Goal: Task Accomplishment & Management: Complete application form

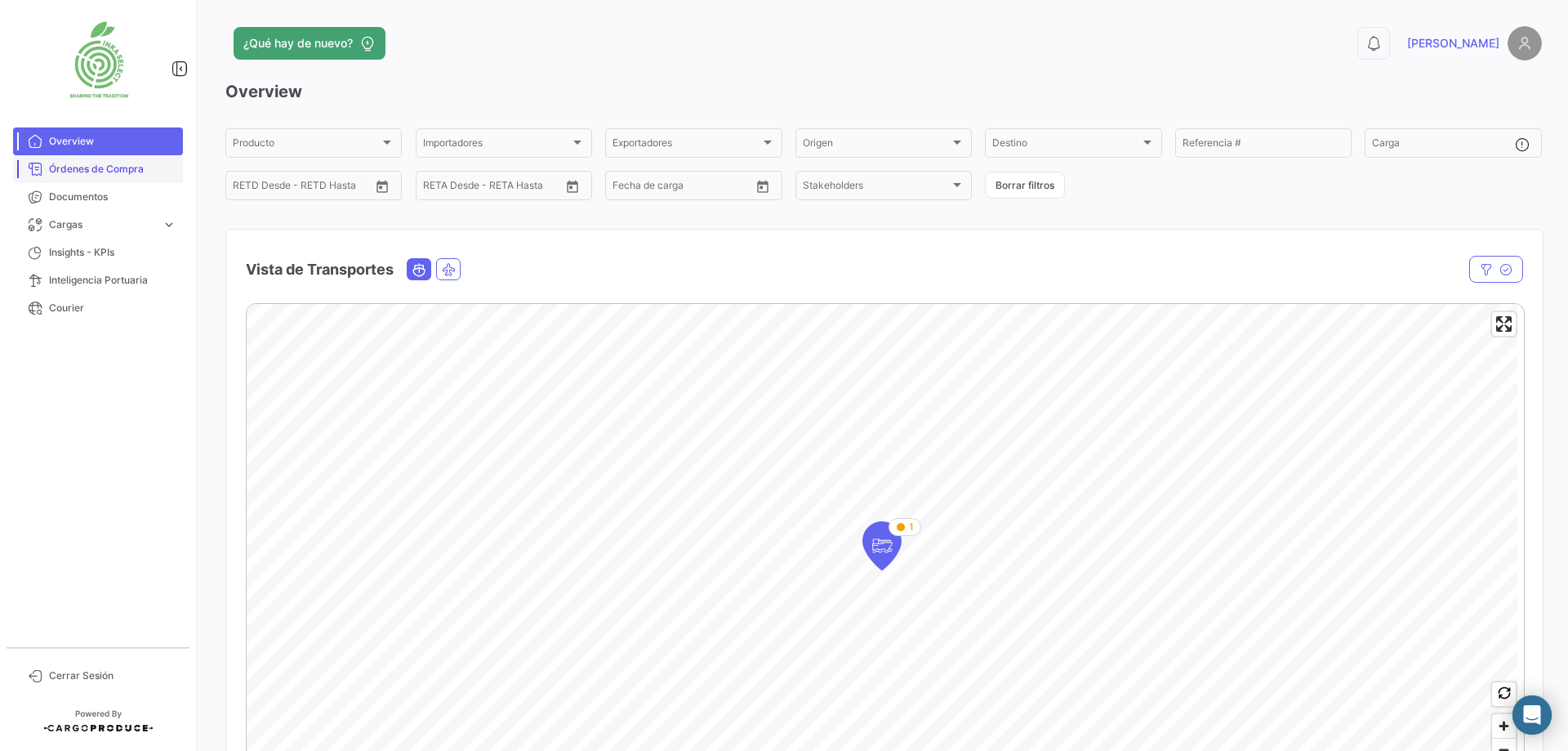
click at [130, 165] on span "Órdenes de Compra" at bounding box center [112, 169] width 127 height 15
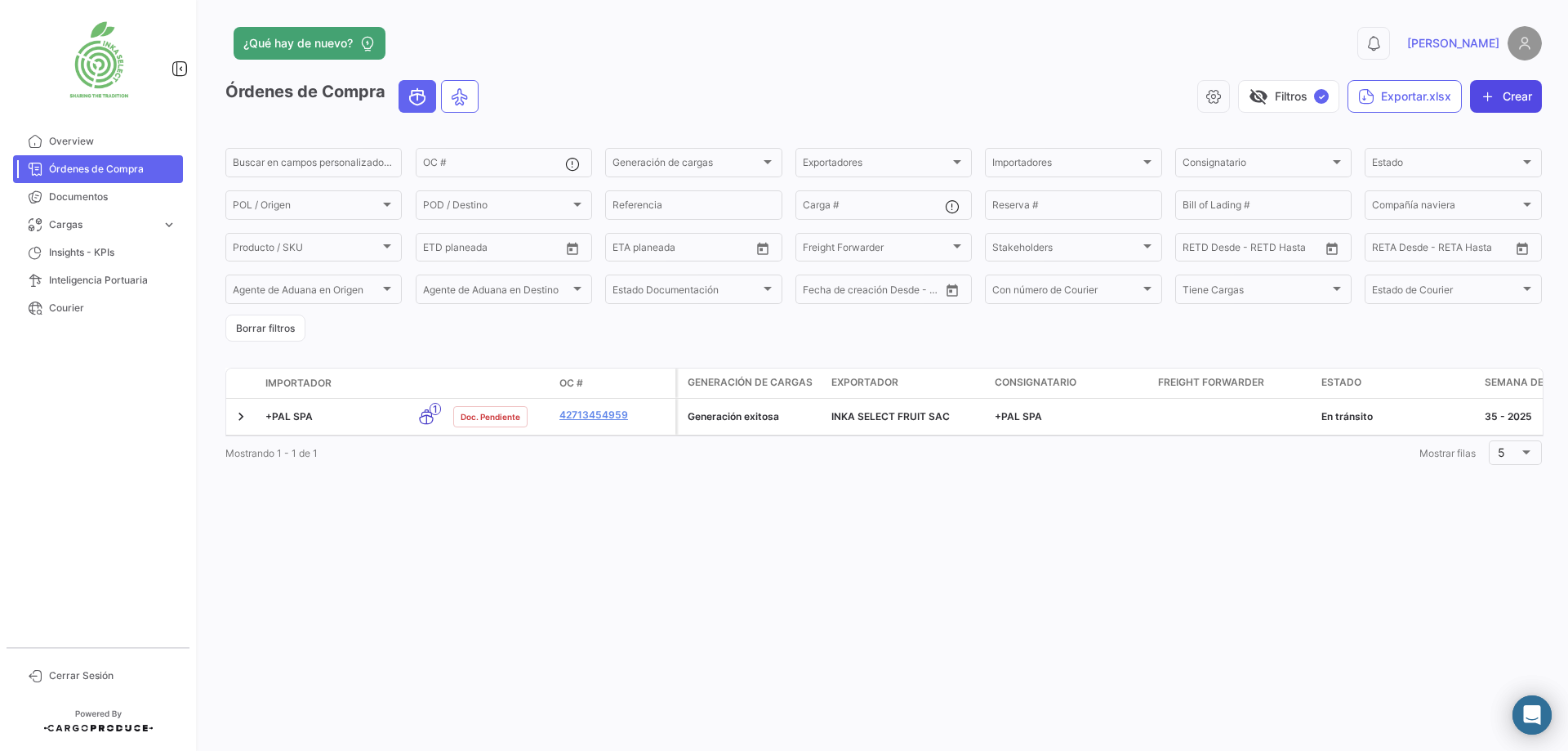
click at [1424, 97] on button "Crear" at bounding box center [1505, 96] width 71 height 32
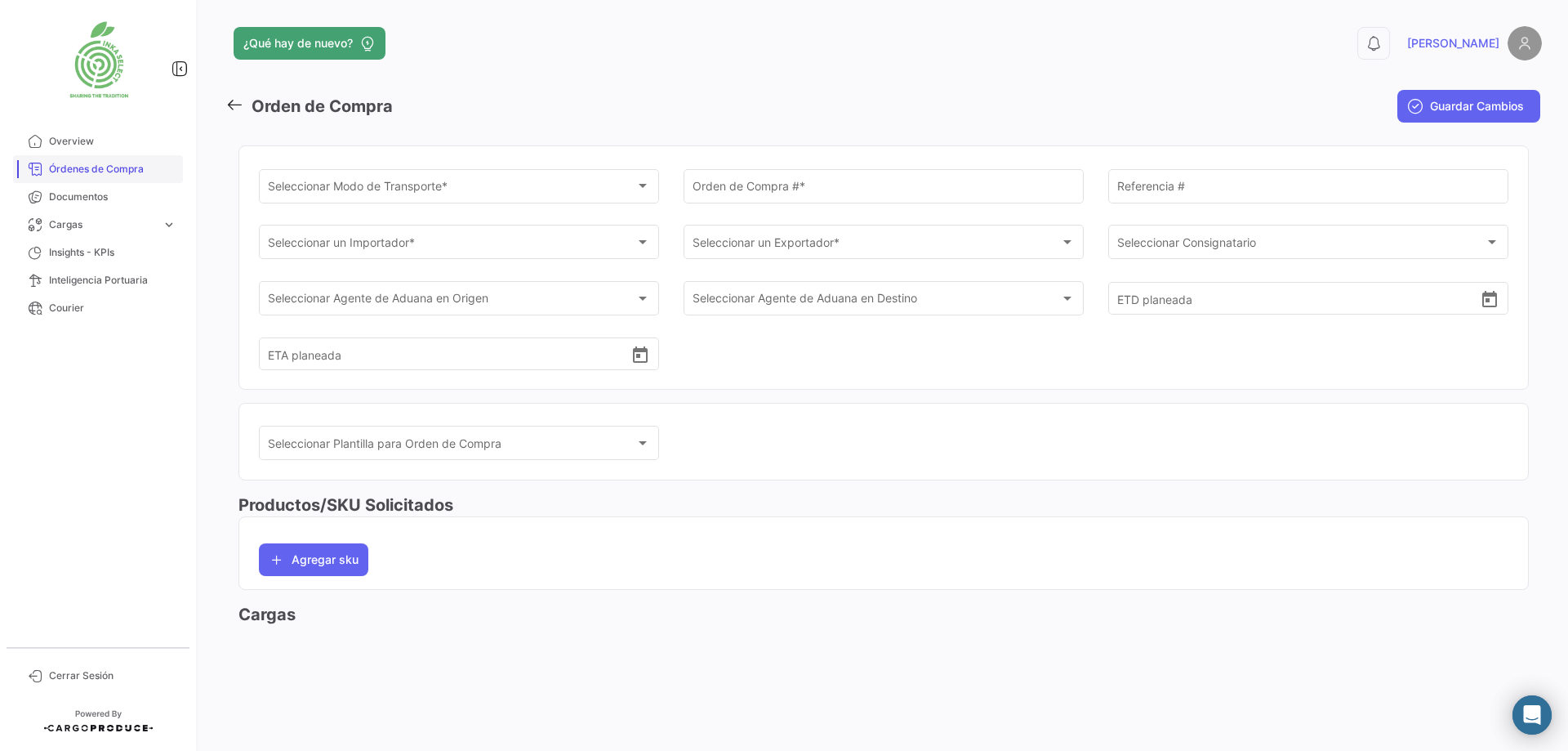
click at [112, 169] on span "Órdenes de Compra" at bounding box center [112, 169] width 127 height 15
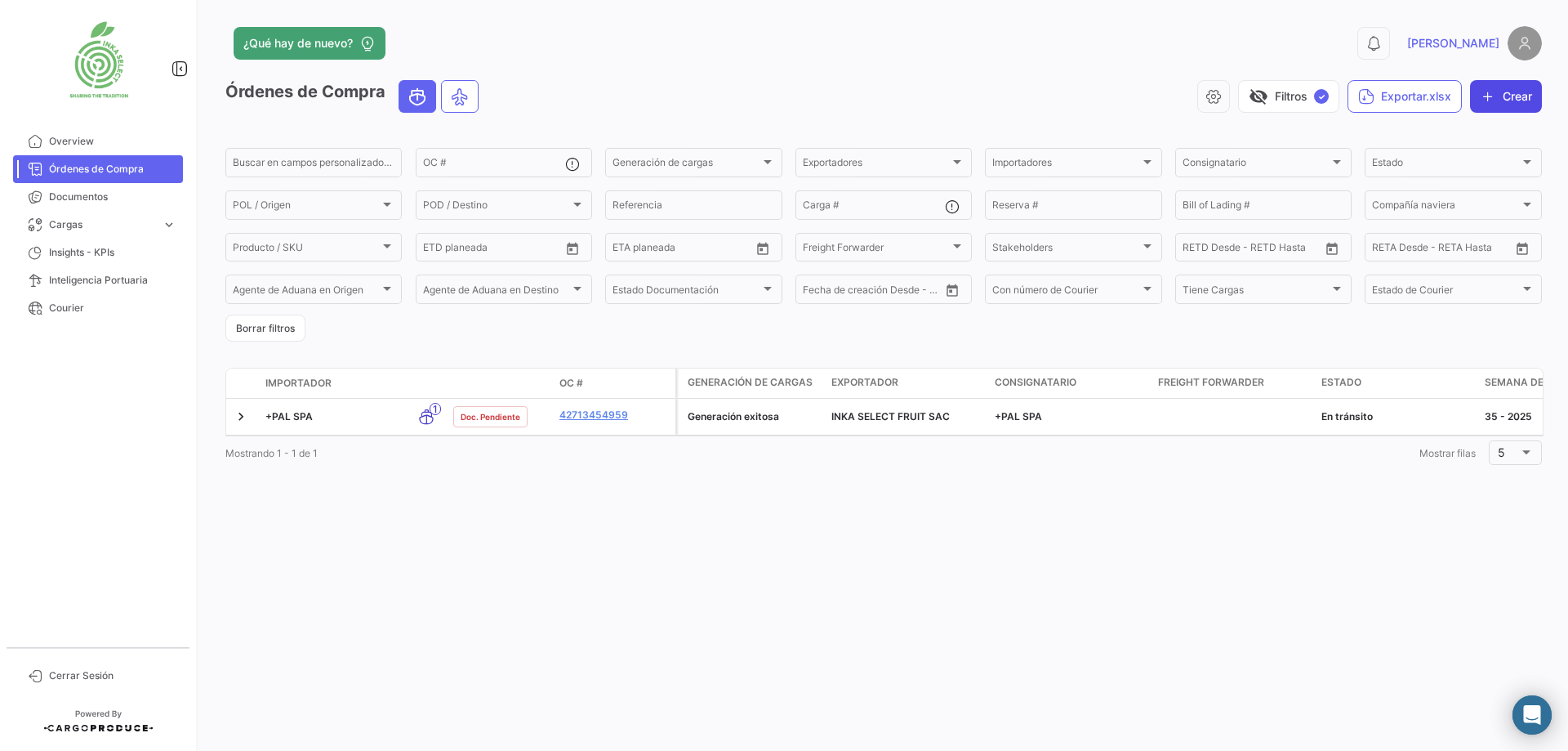
click at [1424, 99] on button "Crear" at bounding box center [1505, 96] width 71 height 32
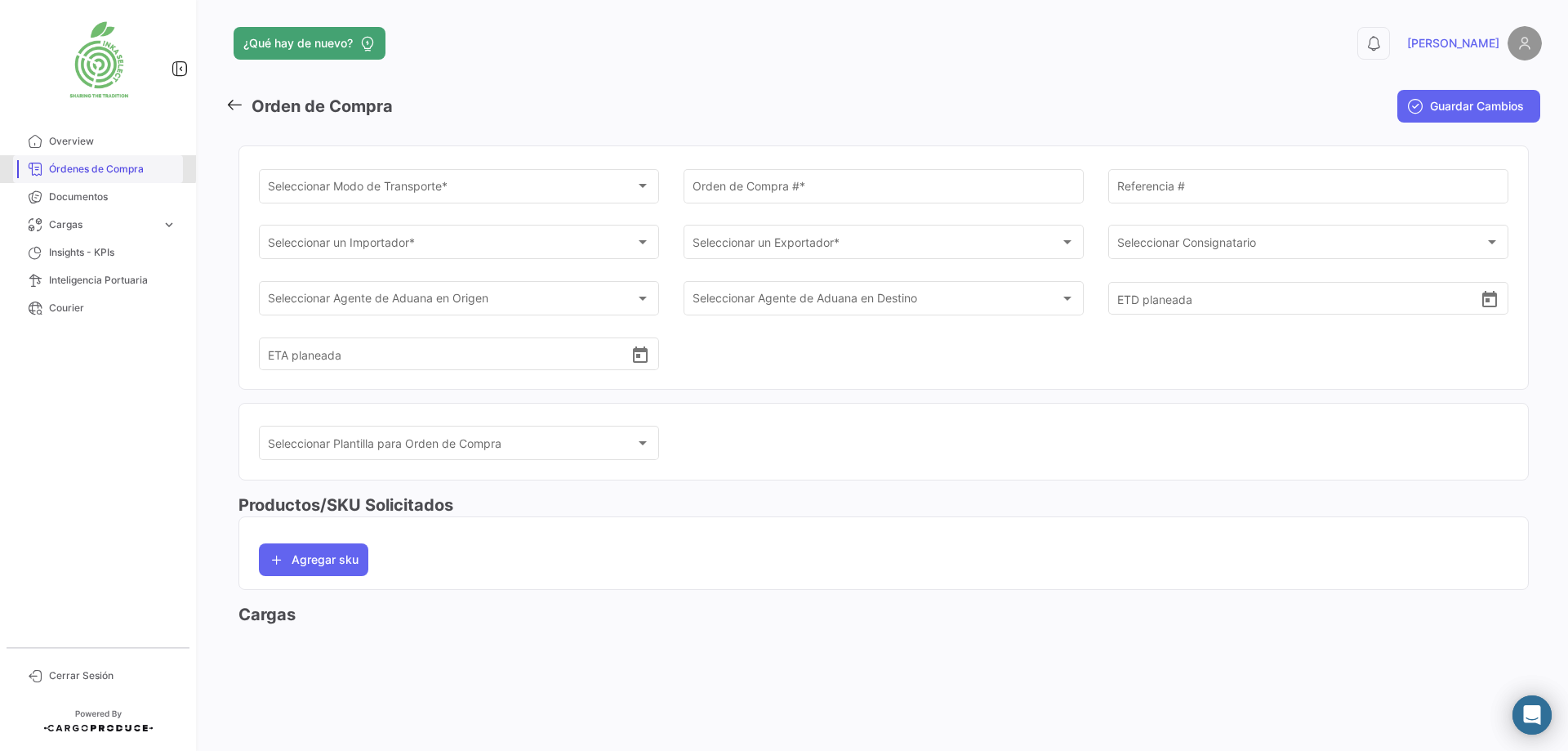
click at [93, 167] on span "Órdenes de Compra" at bounding box center [112, 169] width 127 height 15
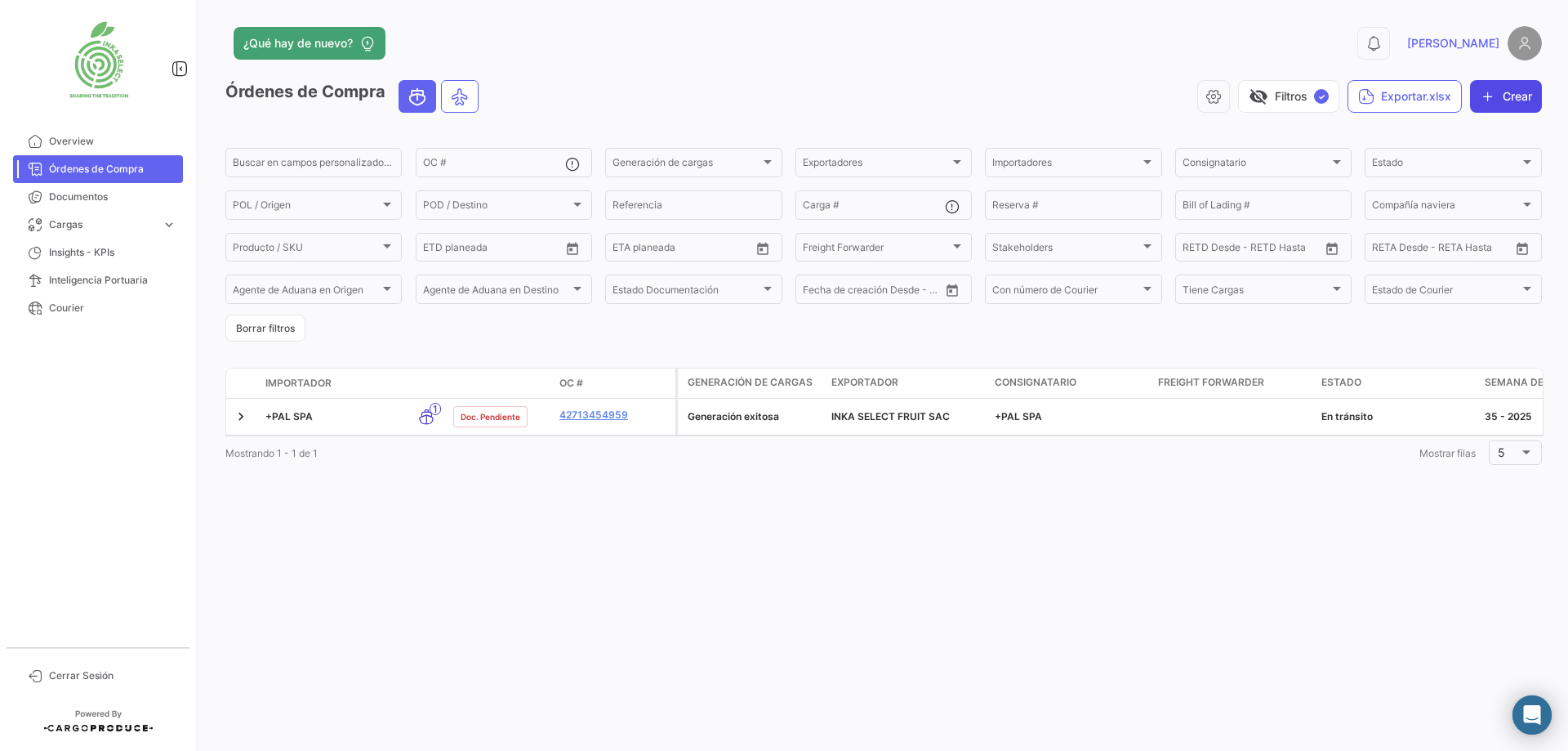
click at [1424, 92] on button "Crear" at bounding box center [1505, 96] width 71 height 32
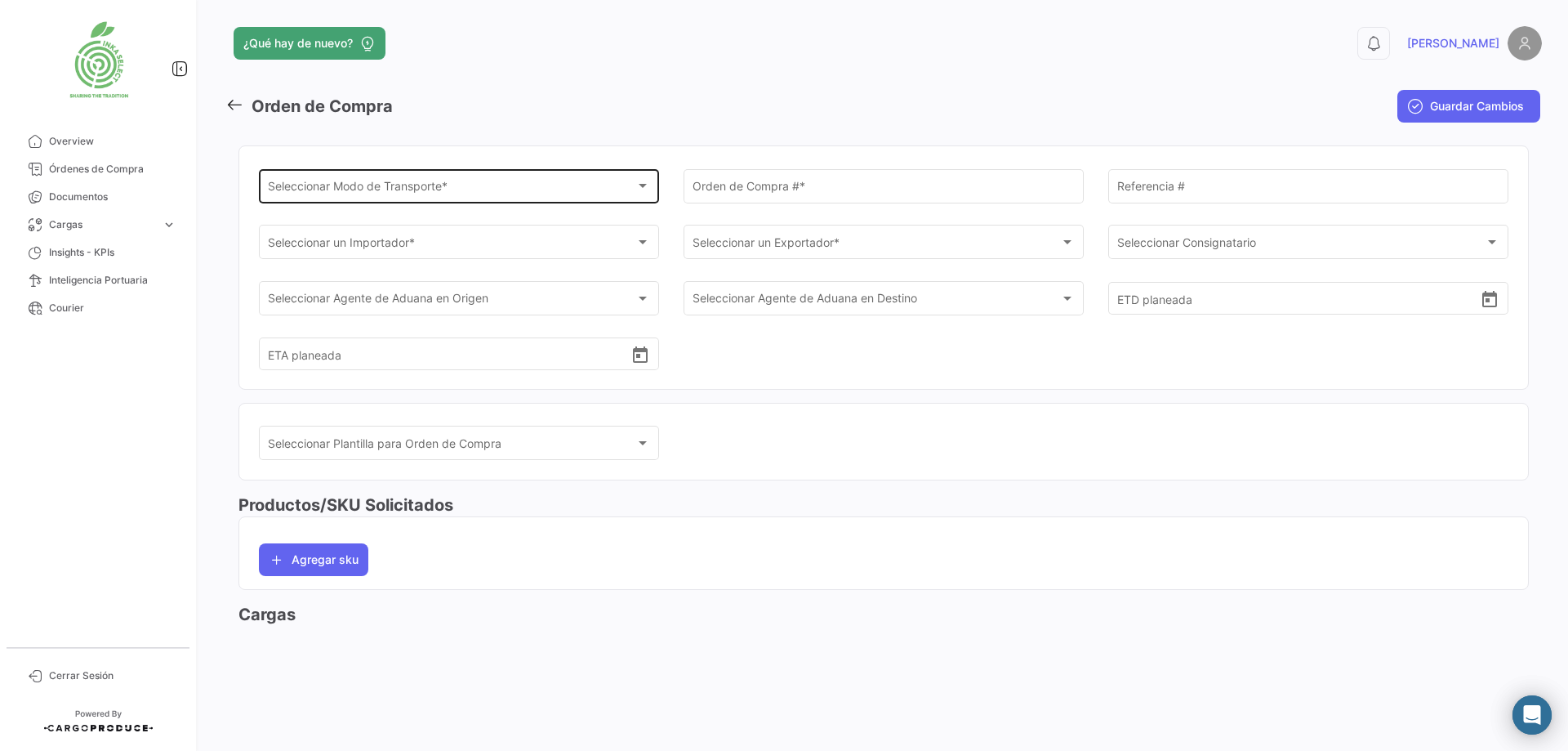
click at [529, 183] on div "Seleccionar Modo de Transporte *" at bounding box center [452, 188] width 368 height 14
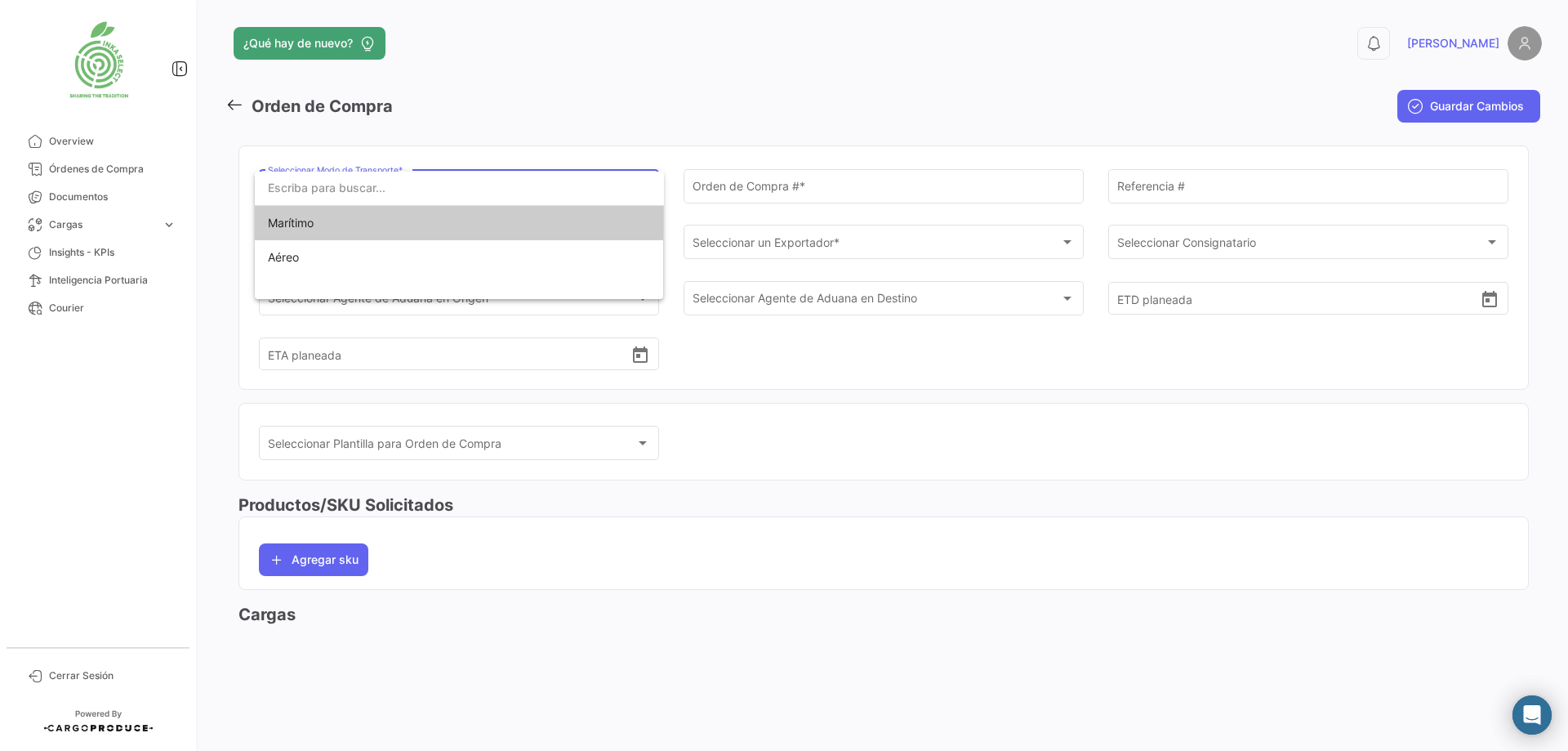
click at [330, 221] on span "Marítimo" at bounding box center [382, 223] width 228 height 34
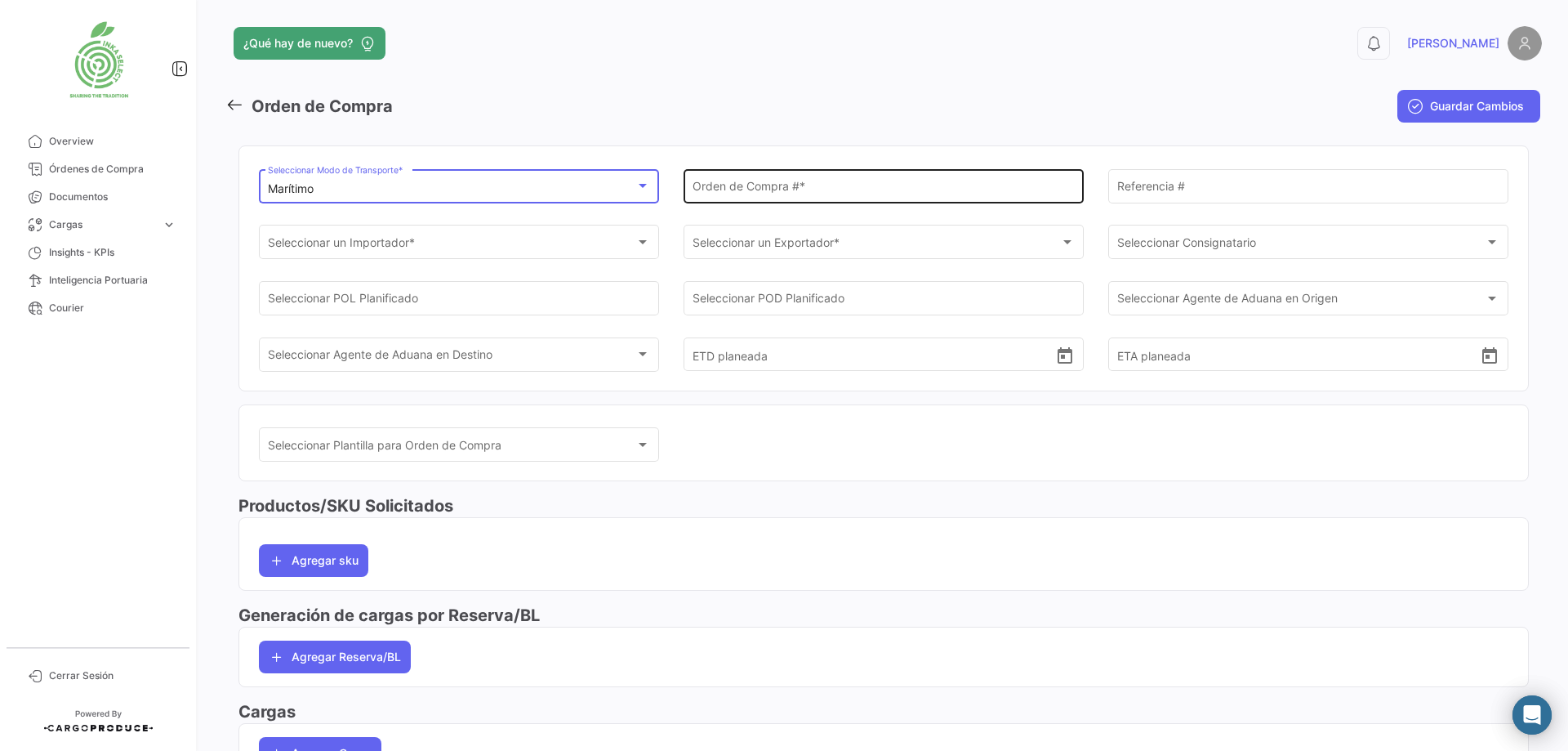
click at [755, 179] on div "Orden de Compra # *" at bounding box center [883, 185] width 383 height 37
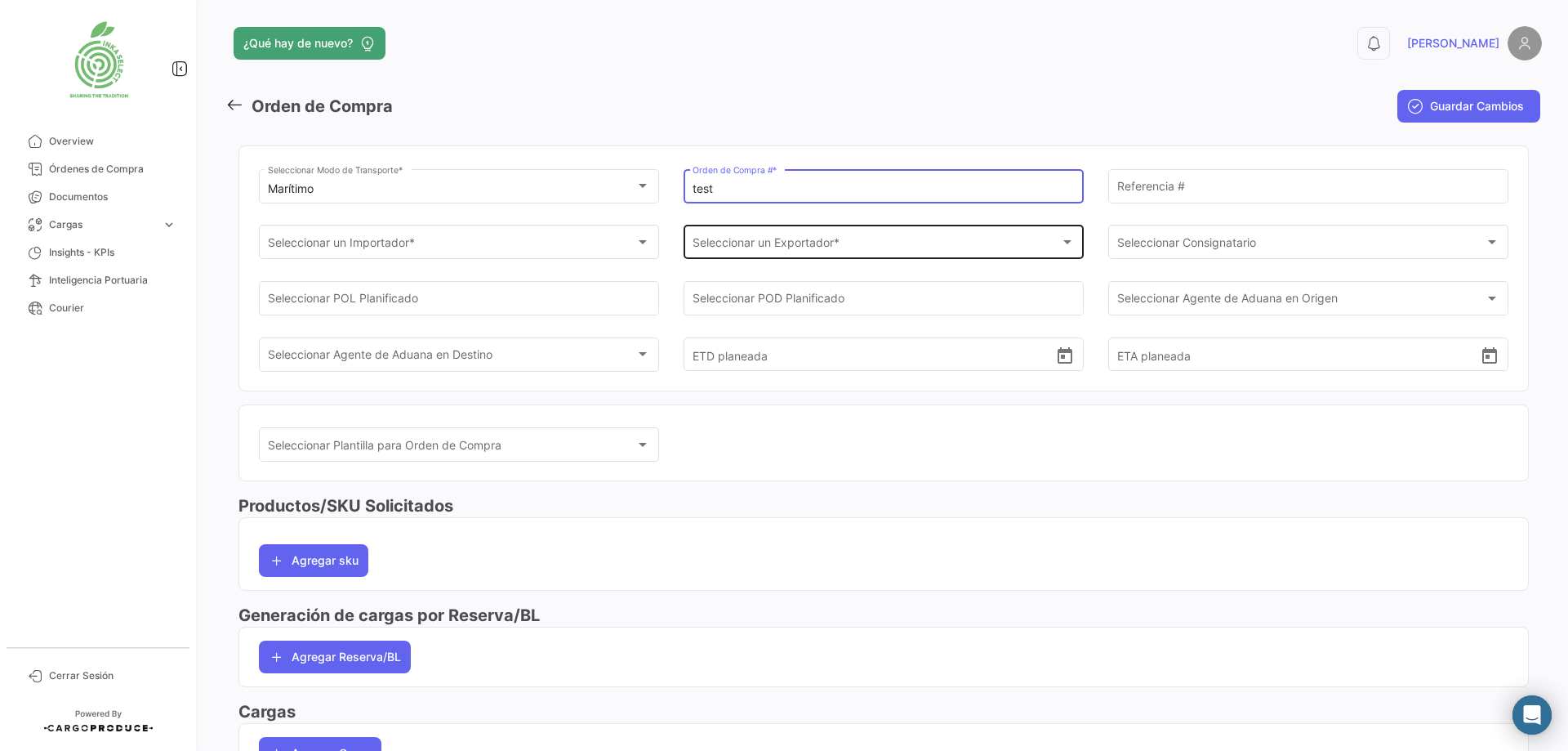
type input "test"
click at [875, 249] on div "Seleccionar un Exportador *" at bounding box center [876, 245] width 368 height 14
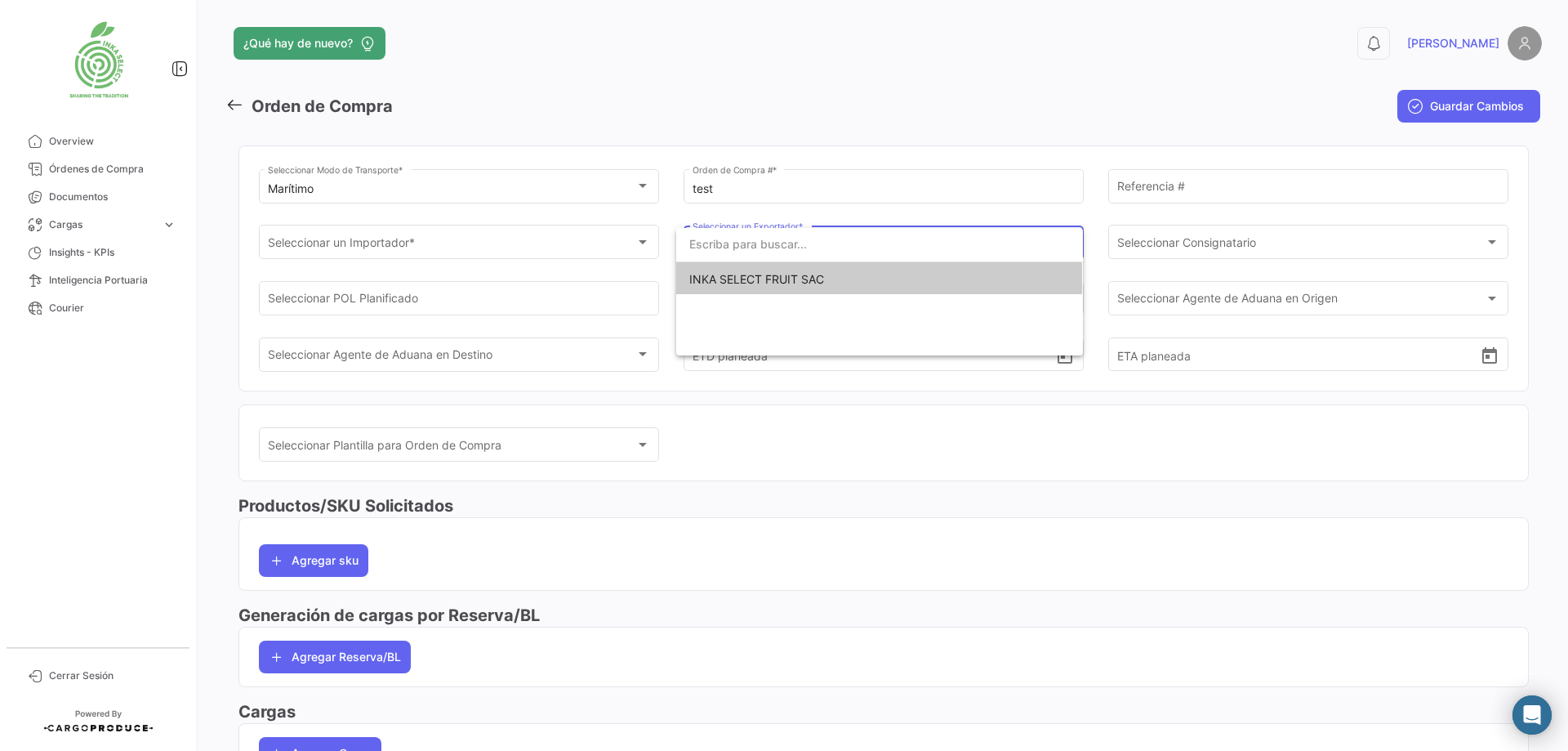
click at [812, 277] on span "INKA SELECT FRUIT SAC" at bounding box center [756, 278] width 135 height 14
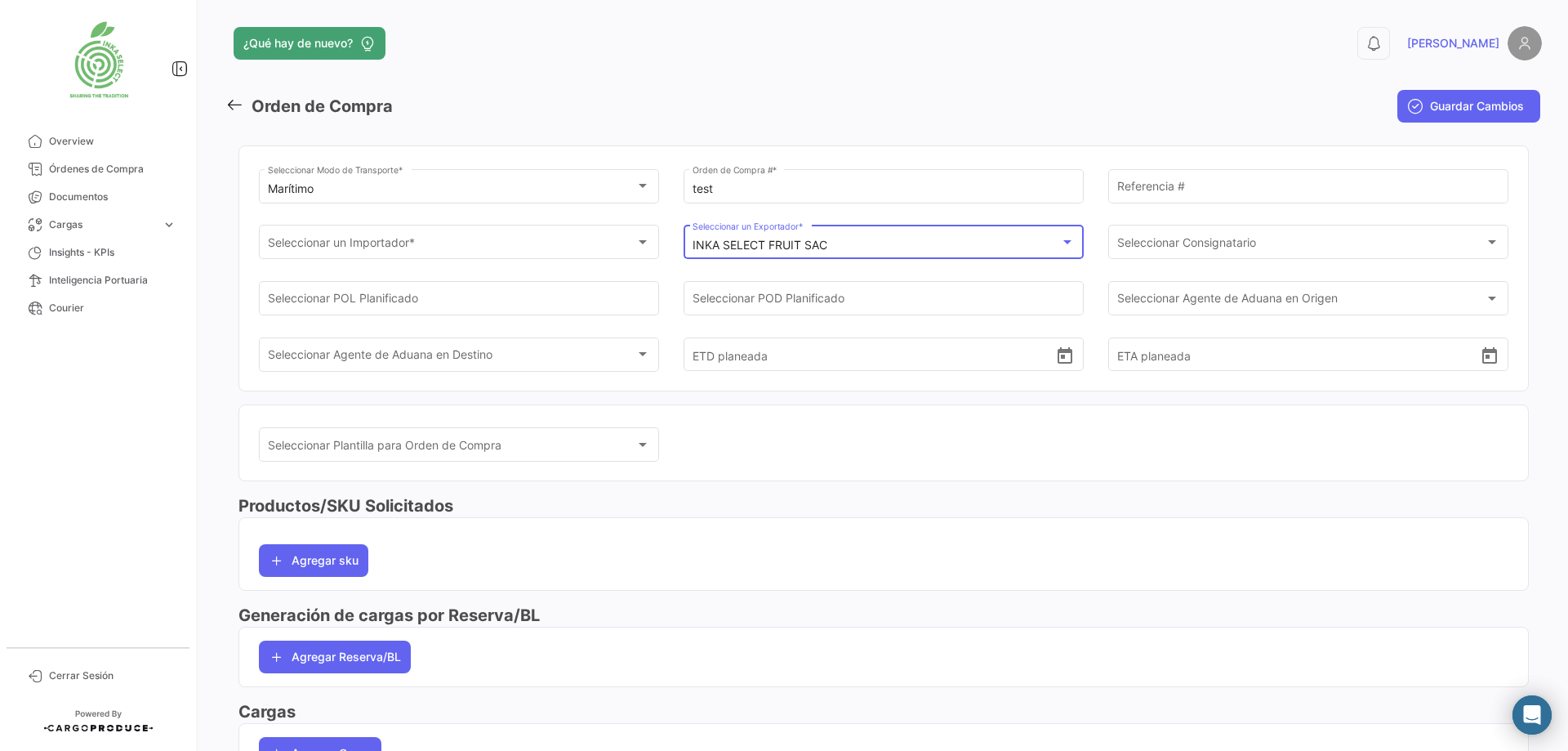
click at [1052, 77] on app-header "¿Qué hay de nuevo? 0 [PERSON_NAME]" at bounding box center [883, 53] width 1317 height 54
click at [1424, 106] on span "Guardar Cambios" at bounding box center [1476, 107] width 94 height 17
click at [412, 243] on span "Seleccionar un Importador *" at bounding box center [452, 246] width 368 height 14
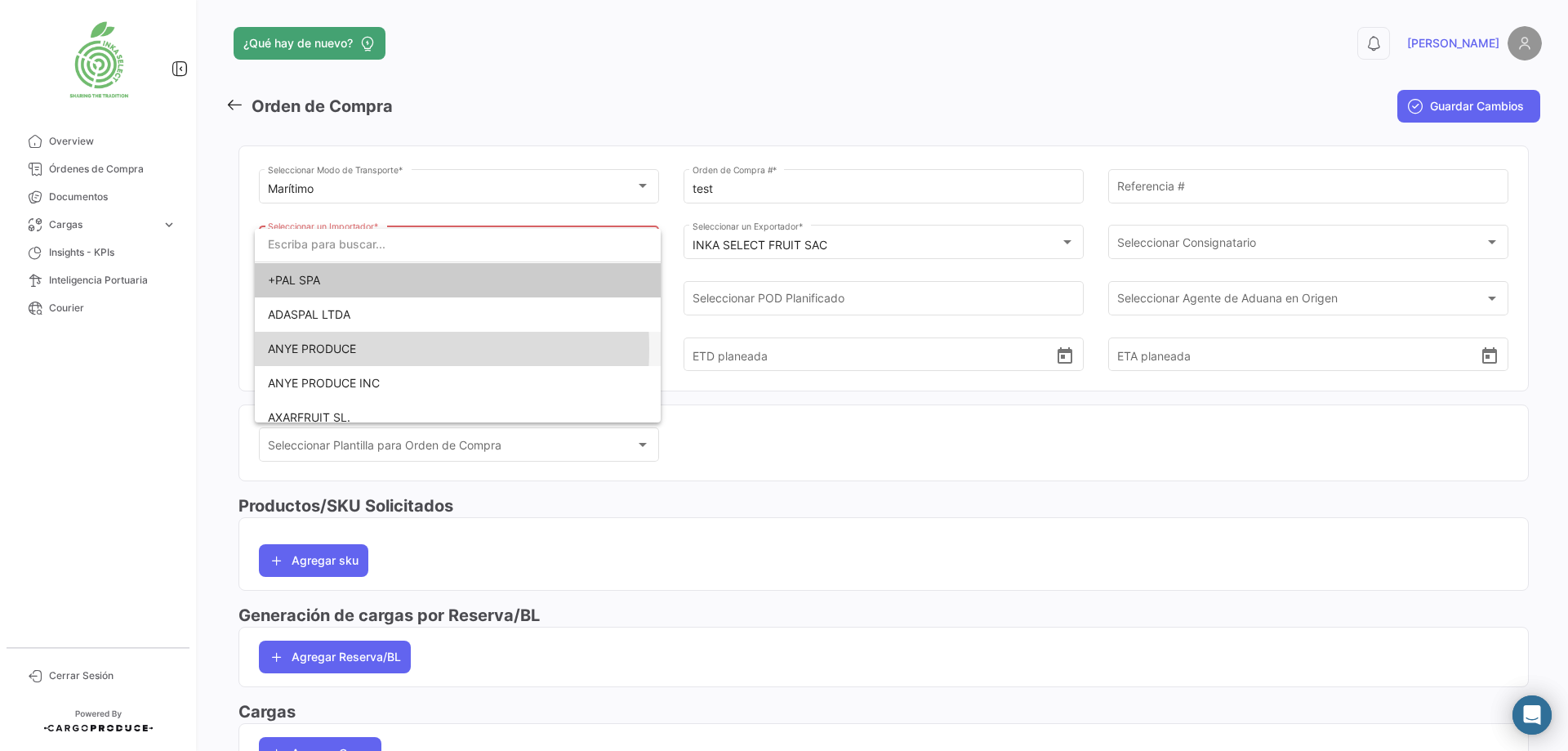
click at [332, 348] on span "ANYE PRODUCE" at bounding box center [312, 348] width 88 height 14
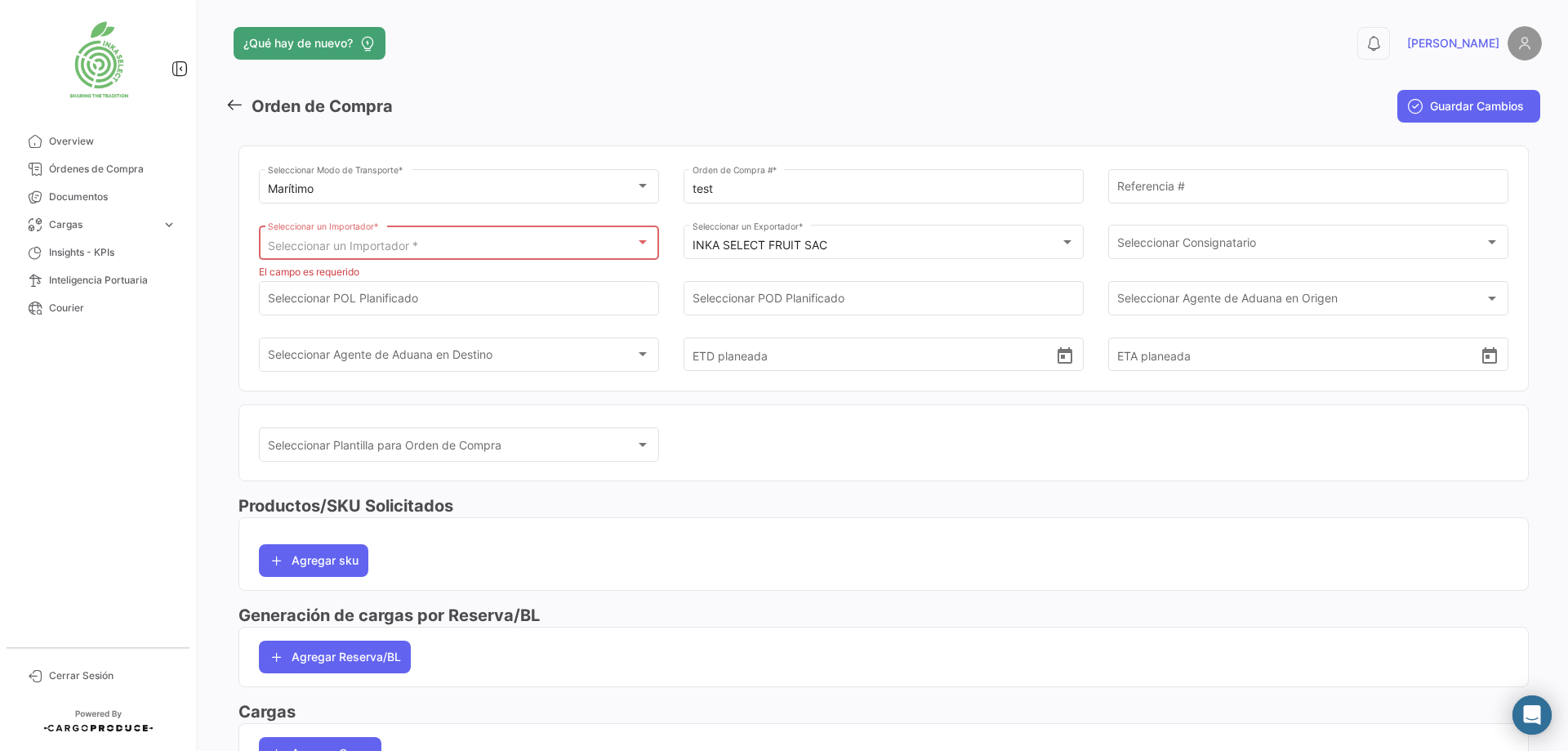
scroll to position [64, 0]
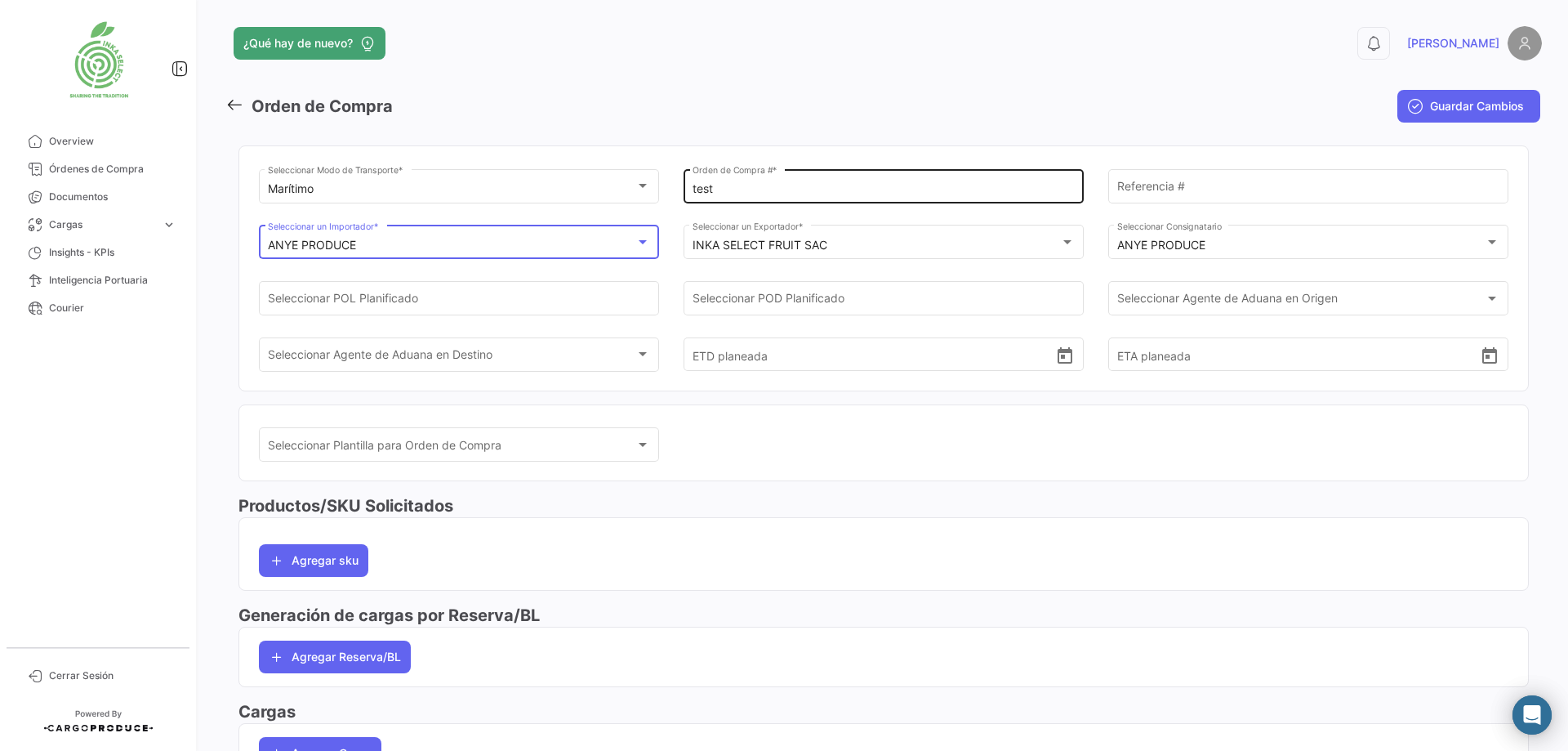
click at [722, 187] on input "test" at bounding box center [883, 188] width 383 height 14
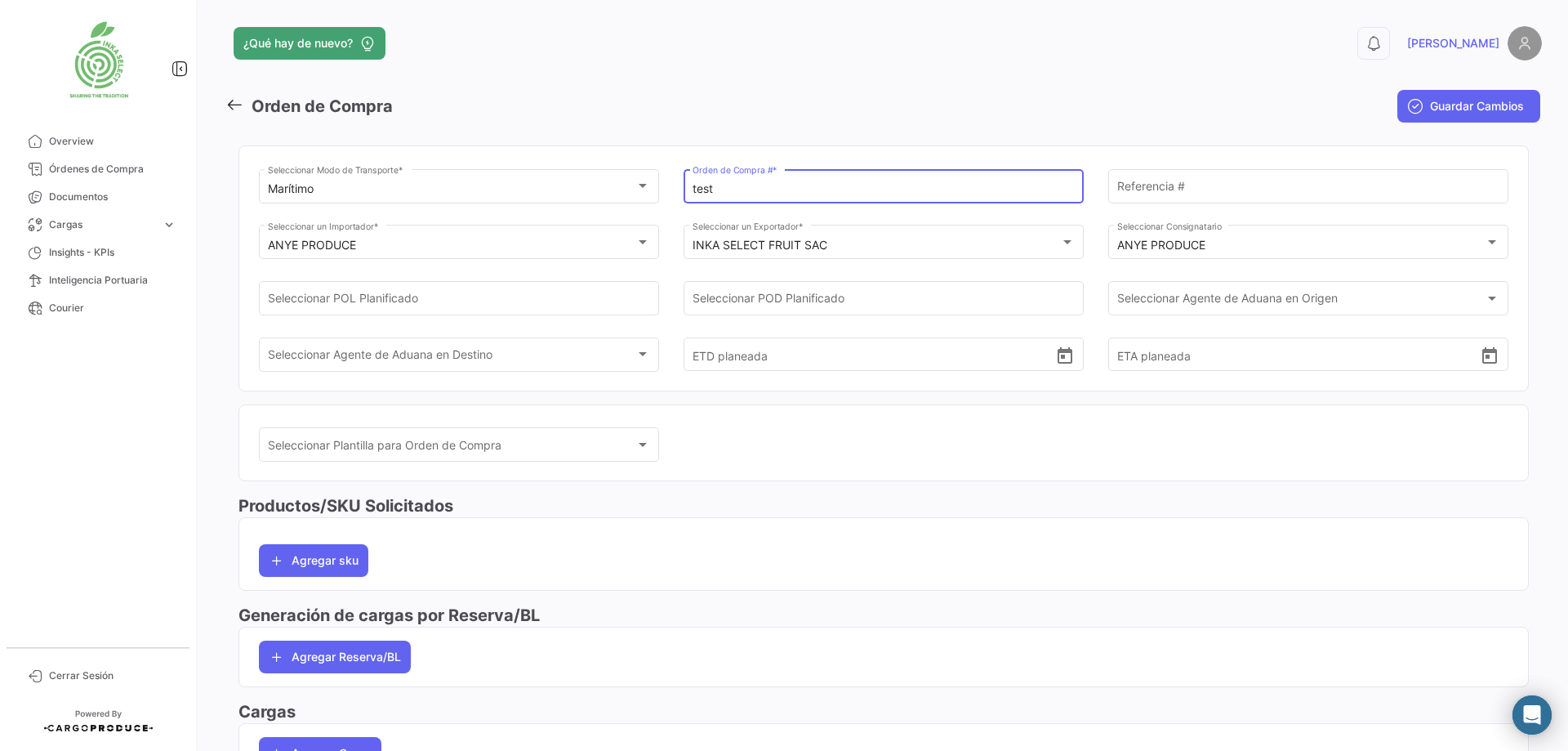
click at [722, 187] on input "test" at bounding box center [883, 188] width 383 height 14
click at [867, 196] on input "Orden de Compra # *" at bounding box center [883, 189] width 383 height 14
type input "42988031918"
click at [747, 190] on input "42988031918" at bounding box center [883, 188] width 383 height 14
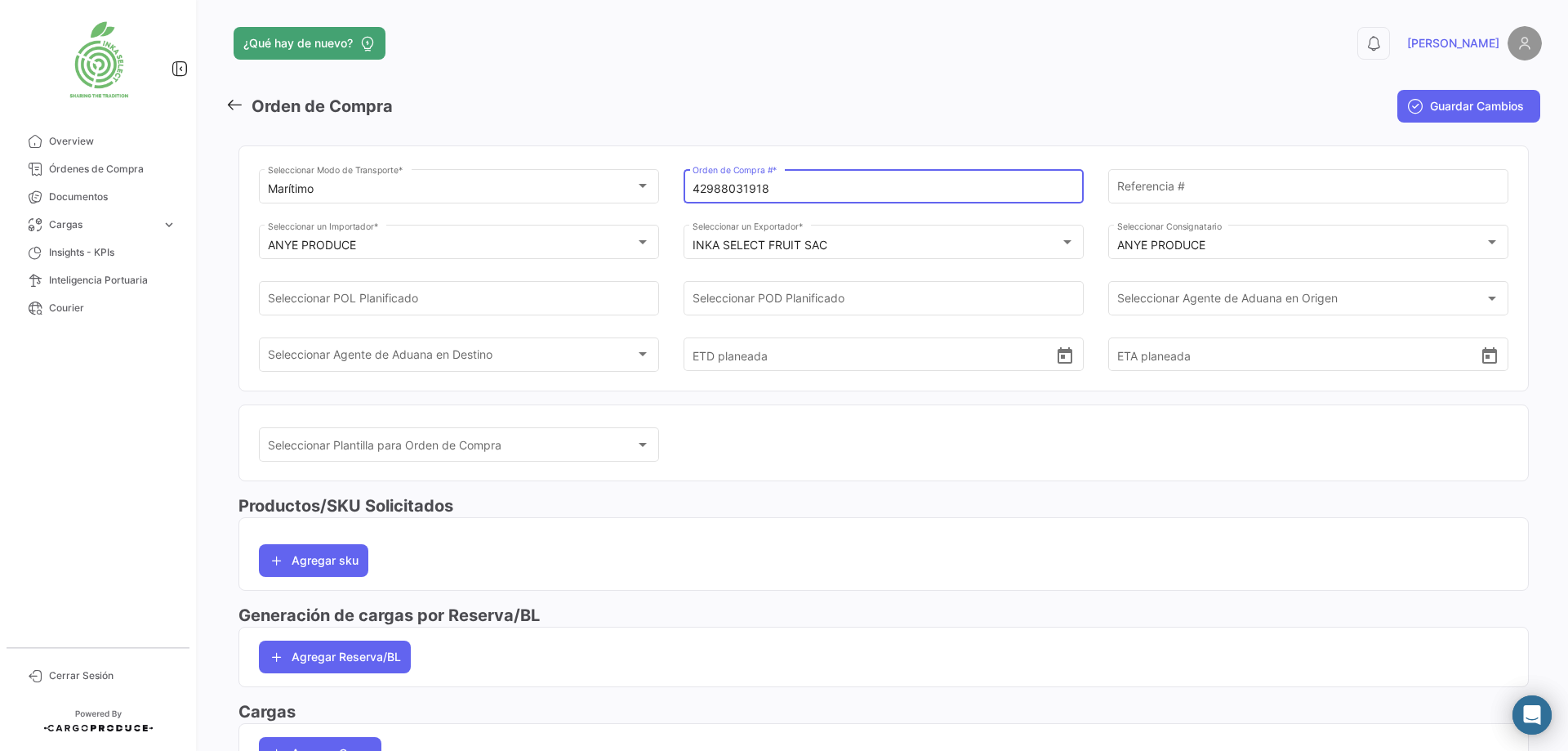
click at [747, 190] on input "42988031918" at bounding box center [883, 188] width 383 height 14
click at [698, 105] on mat-toolbar-row "Orden de Compra" at bounding box center [660, 106] width 868 height 52
